Goal: Navigation & Orientation: Find specific page/section

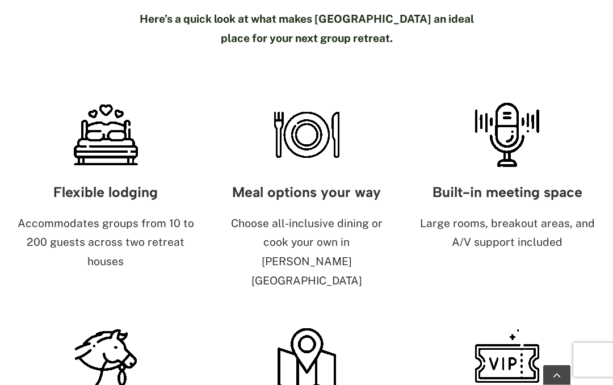
scroll to position [541, 0]
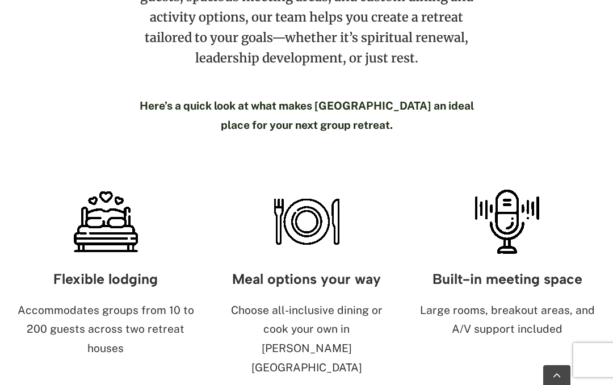
click at [273, 271] on h3 "Meal options your way" at bounding box center [307, 278] width 178 height 15
click at [279, 301] on p "Choose all-inclusive dining or cook your own in [PERSON_NAME][GEOGRAPHIC_DATA]" at bounding box center [307, 339] width 178 height 77
click at [288, 271] on h3 "Meal options your way" at bounding box center [307, 278] width 178 height 15
click at [291, 186] on img at bounding box center [306, 221] width 71 height 71
click at [70, 190] on img at bounding box center [105, 221] width 71 height 71
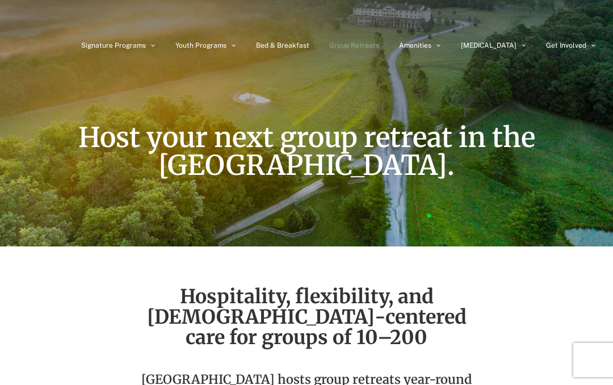
scroll to position [48, 0]
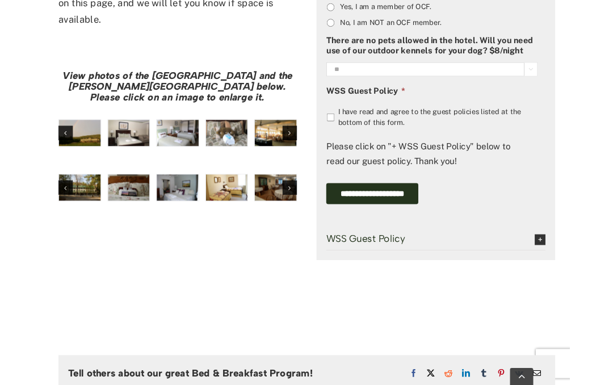
scroll to position [964, 0]
